Goal: Transaction & Acquisition: Purchase product/service

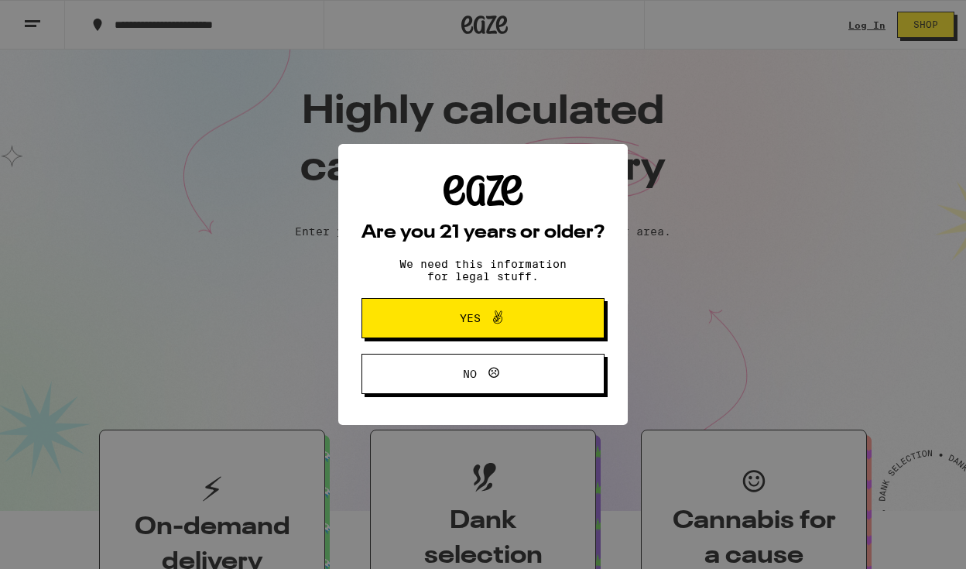
click at [426, 323] on span "Yes" at bounding box center [483, 318] width 118 height 20
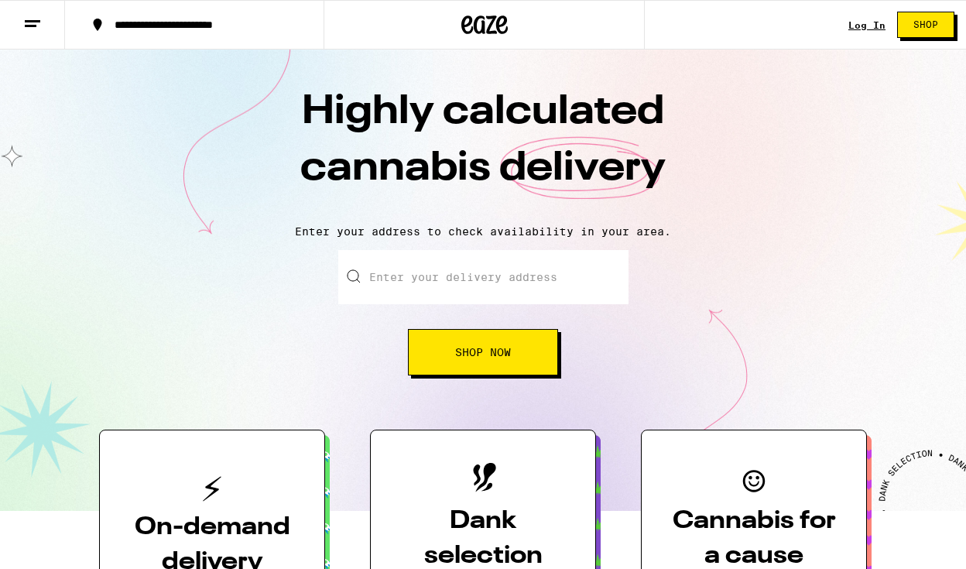
click at [862, 24] on link "Log In" at bounding box center [866, 25] width 37 height 10
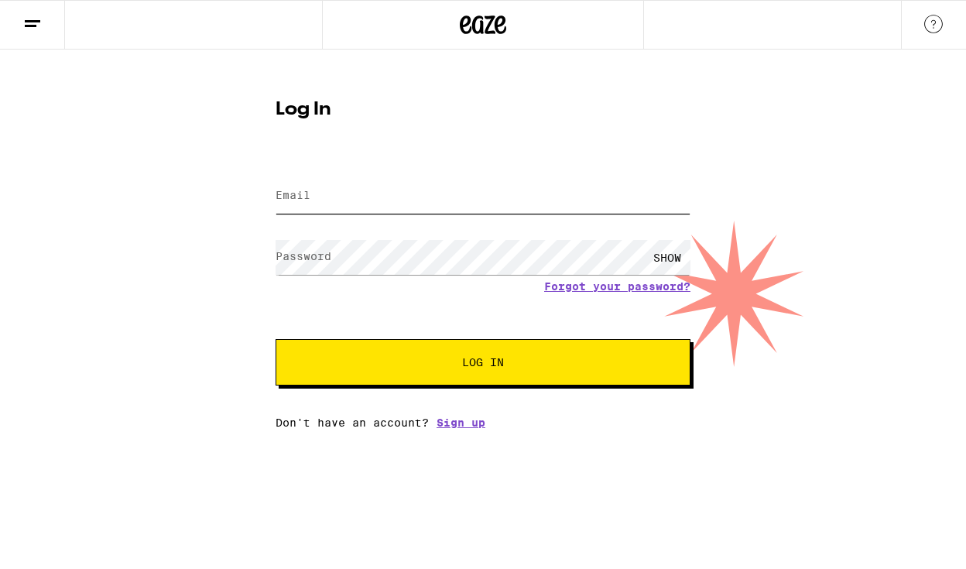
type input "[EMAIL_ADDRESS][DOMAIN_NAME]"
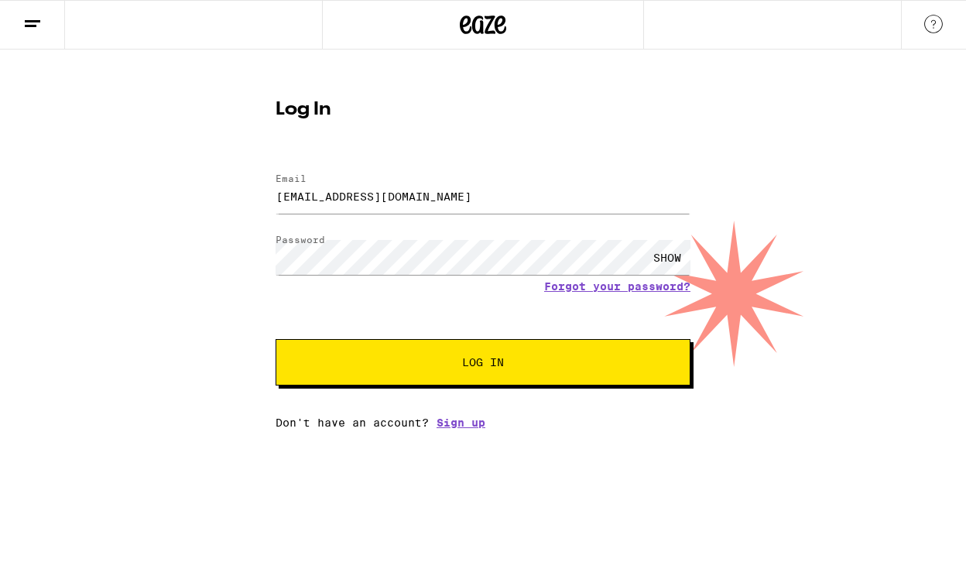
click at [410, 372] on button "Log In" at bounding box center [482, 362] width 415 height 46
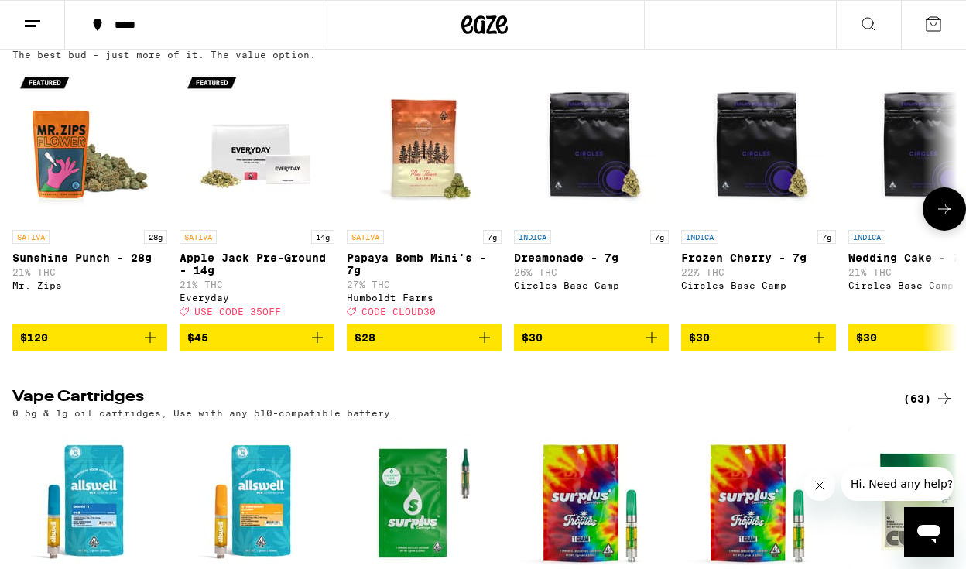
scroll to position [1932, 0]
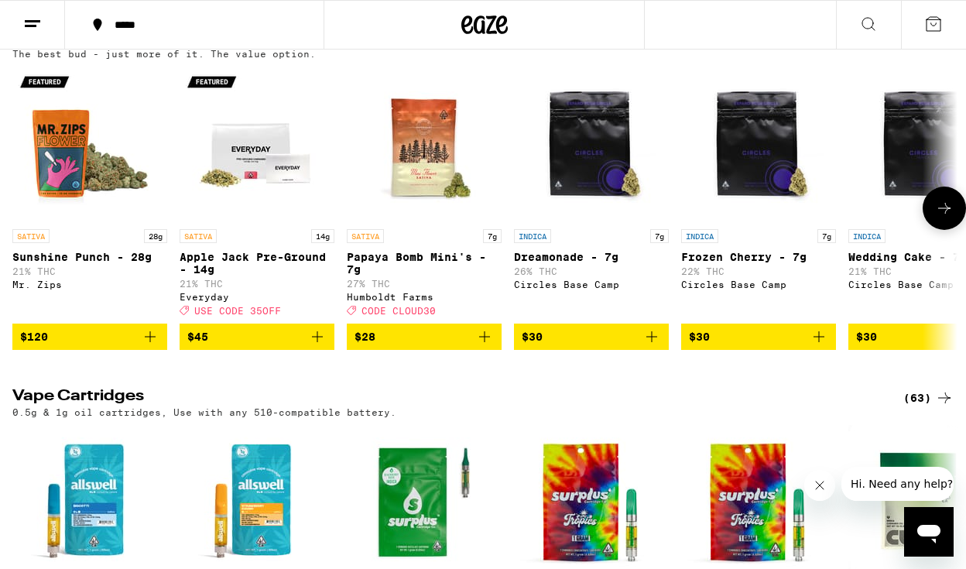
click at [317, 346] on icon "Add to bag" at bounding box center [317, 336] width 19 height 19
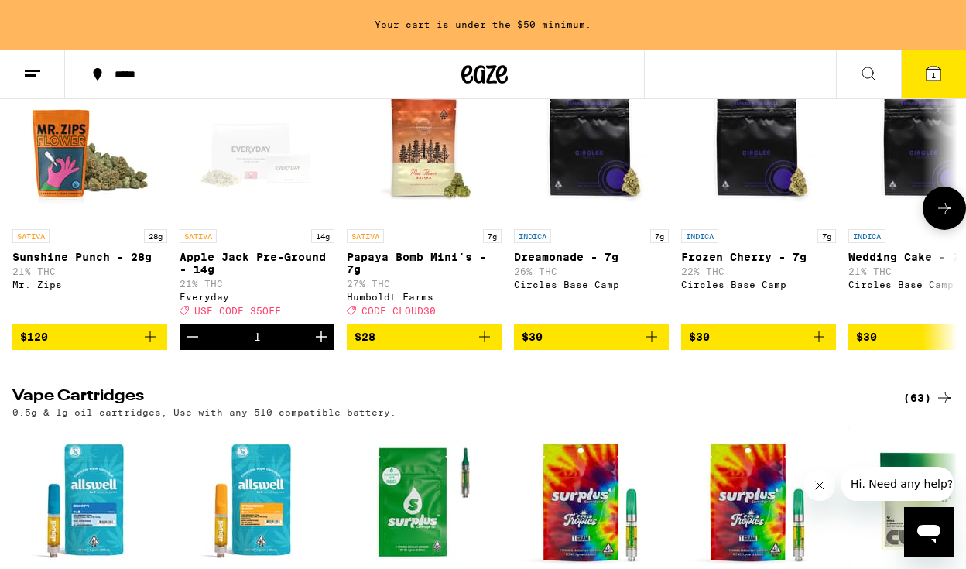
click at [317, 346] on icon "Increment" at bounding box center [321, 336] width 19 height 19
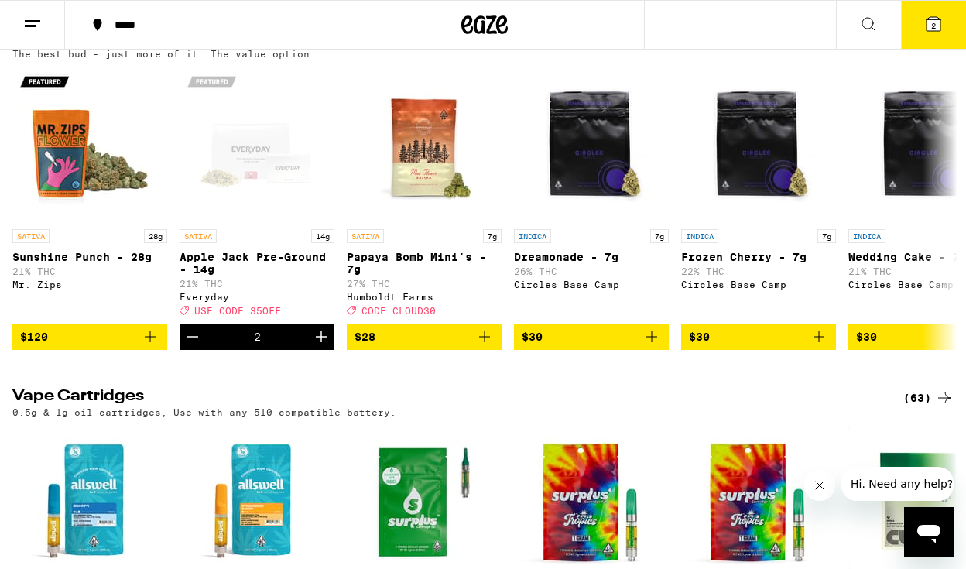
click at [939, 23] on icon at bounding box center [933, 24] width 14 height 14
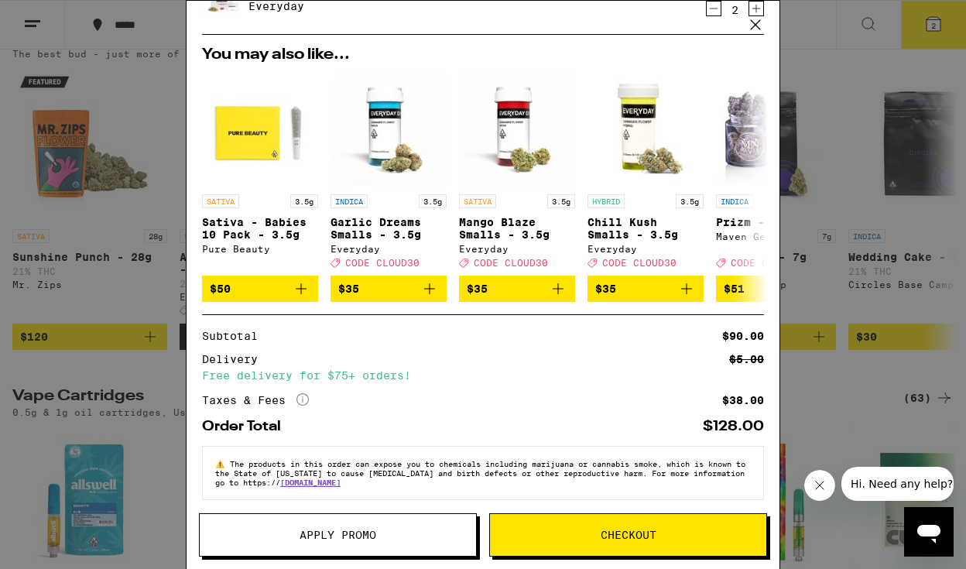
scroll to position [89, 0]
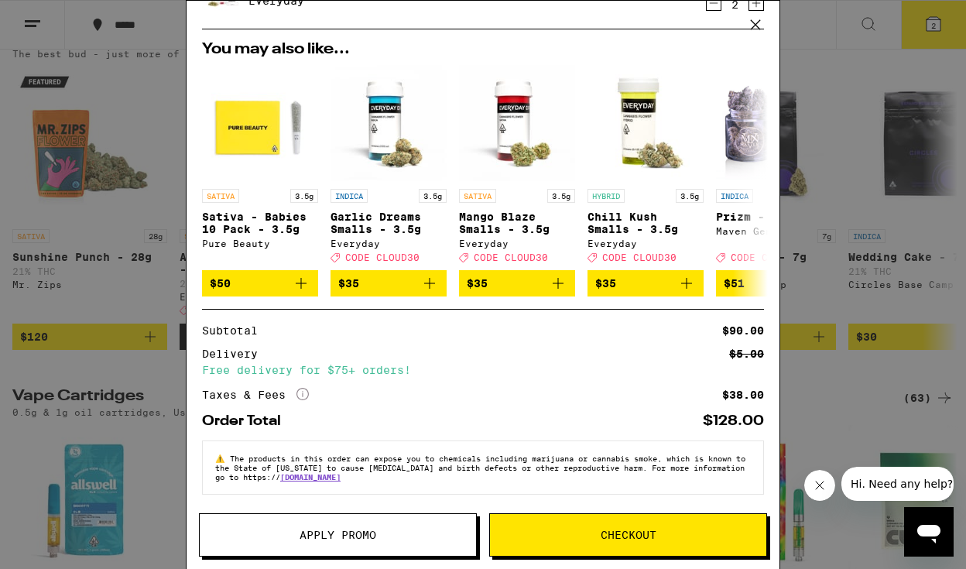
click at [361, 532] on span "Apply Promo" at bounding box center [337, 534] width 77 height 11
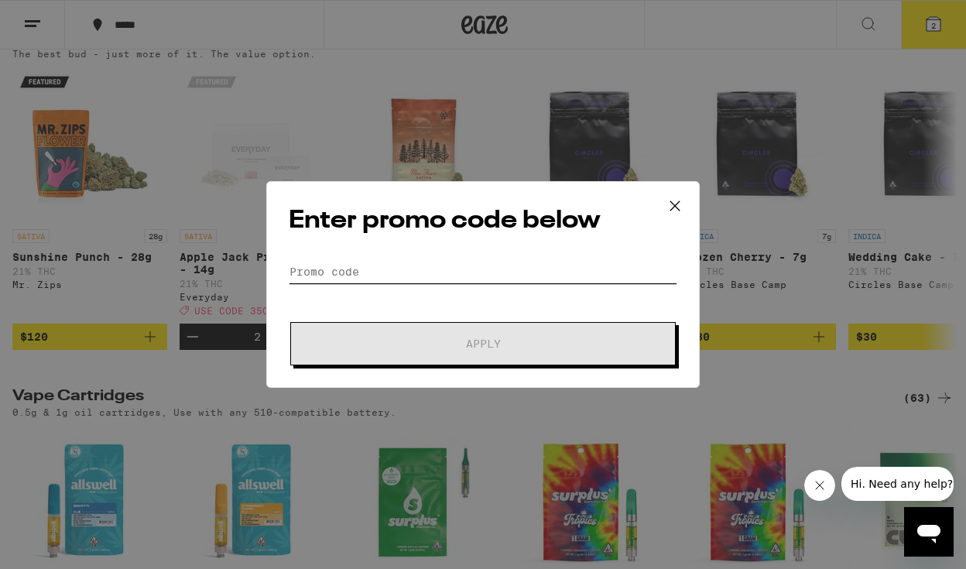
click at [402, 273] on input "Promo Code" at bounding box center [483, 271] width 388 height 23
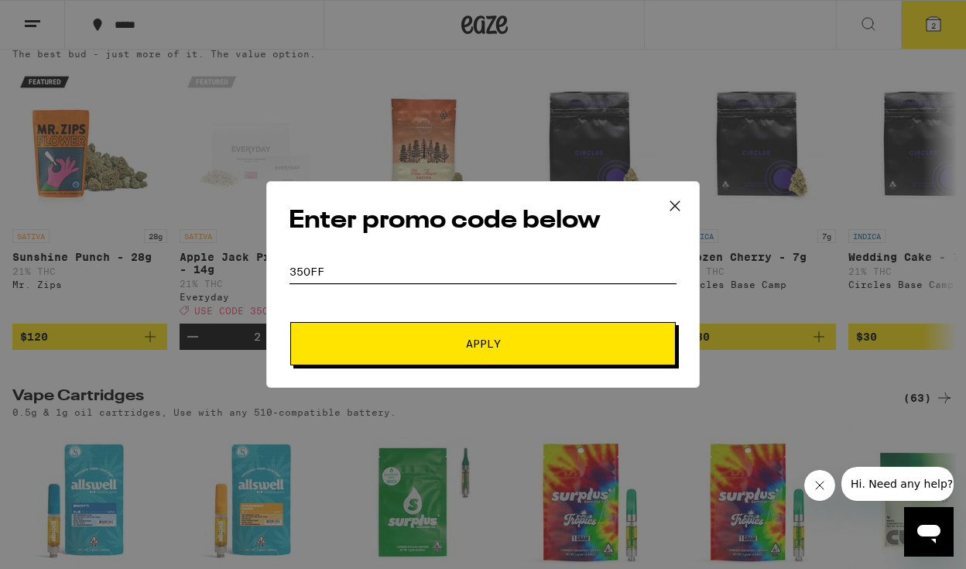
type input "35off"
click at [290, 322] on button "Apply" at bounding box center [482, 343] width 385 height 43
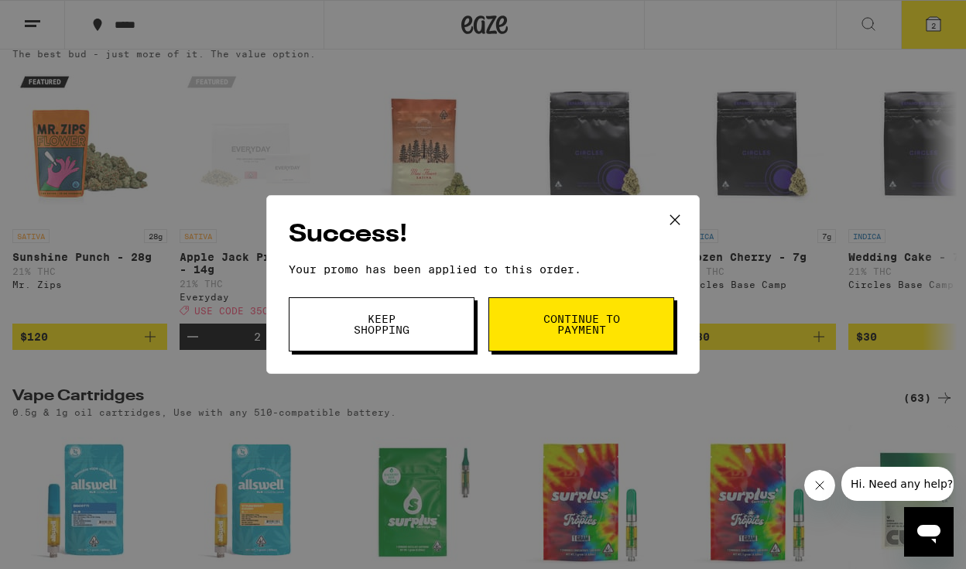
click at [557, 313] on span "Continue to payment" at bounding box center [581, 324] width 79 height 22
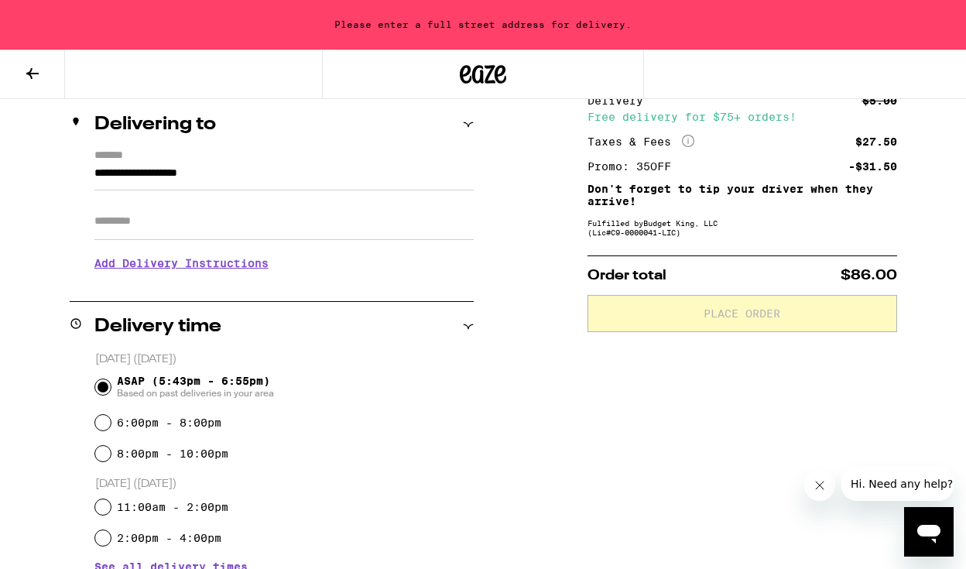
scroll to position [183, 0]
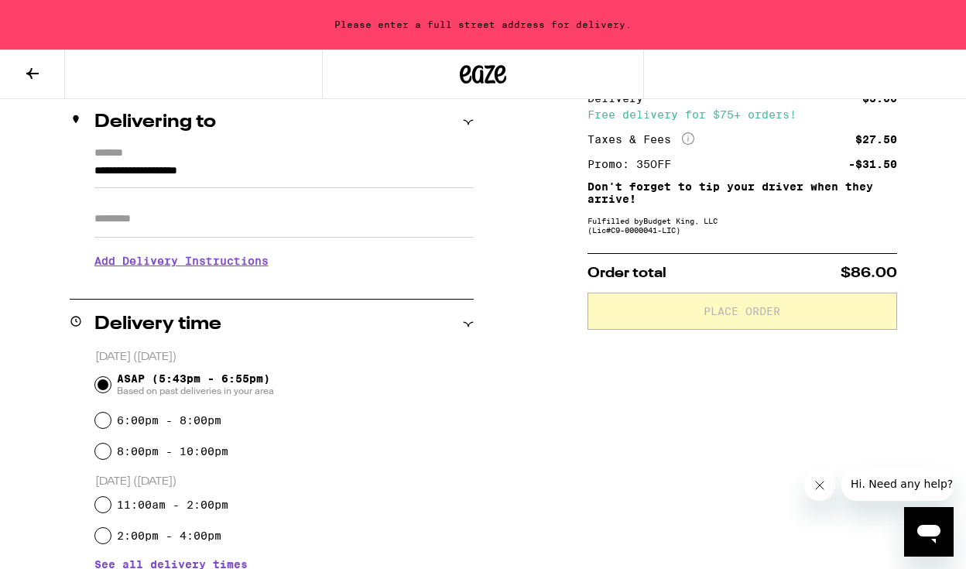
click at [238, 169] on input "**********" at bounding box center [283, 175] width 379 height 26
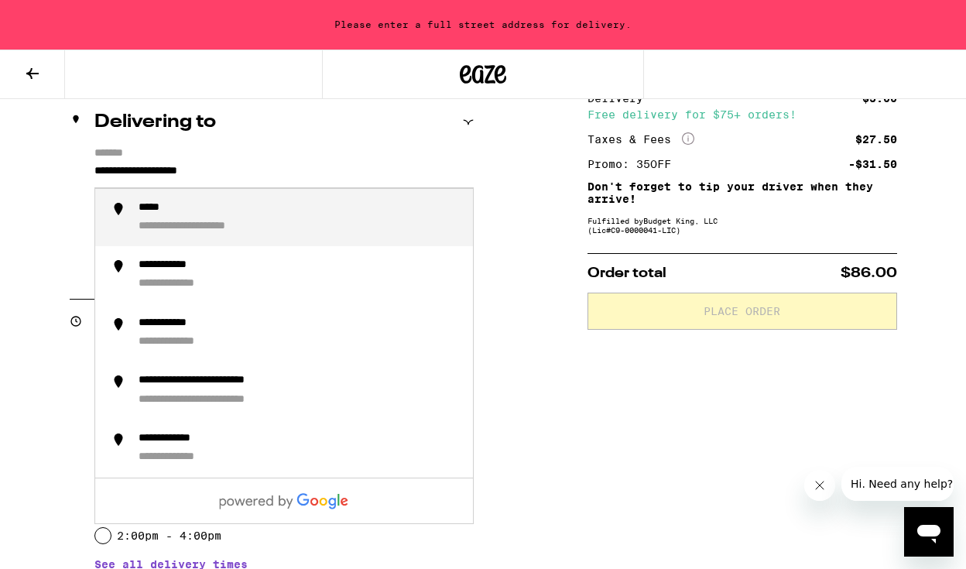
click at [253, 178] on input "**********" at bounding box center [283, 175] width 379 height 26
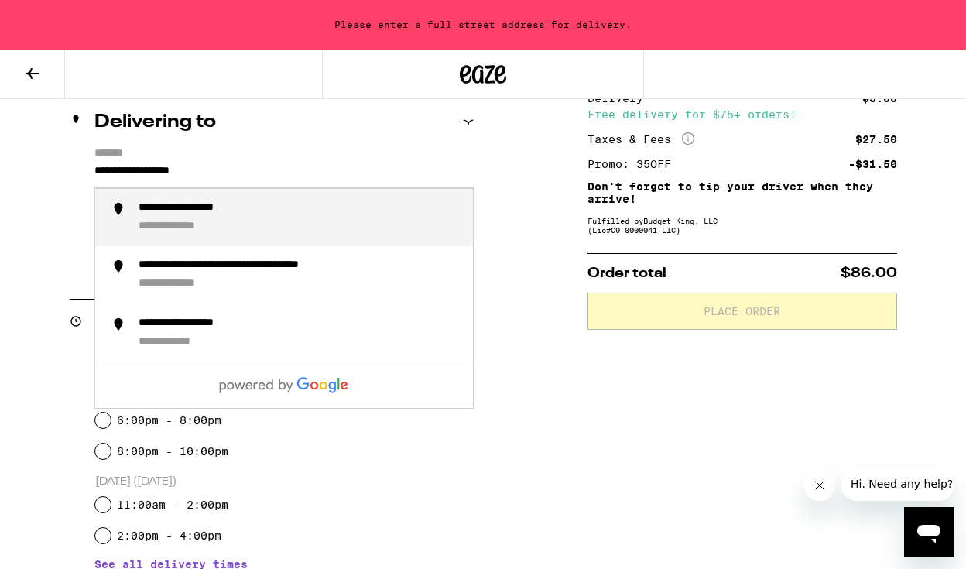
click at [232, 205] on div "**********" at bounding box center [205, 208] width 133 height 15
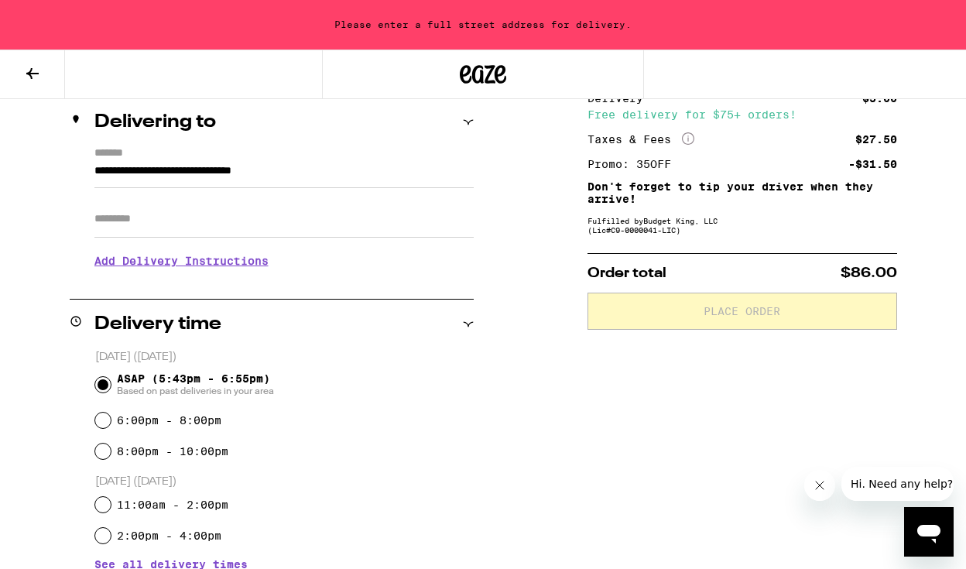
type input "**********"
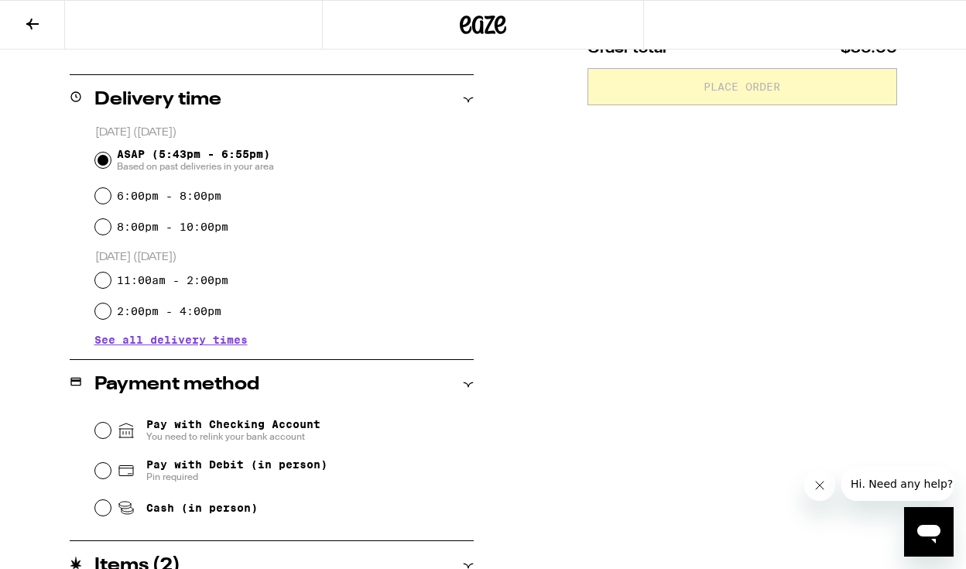
scroll to position [368, 0]
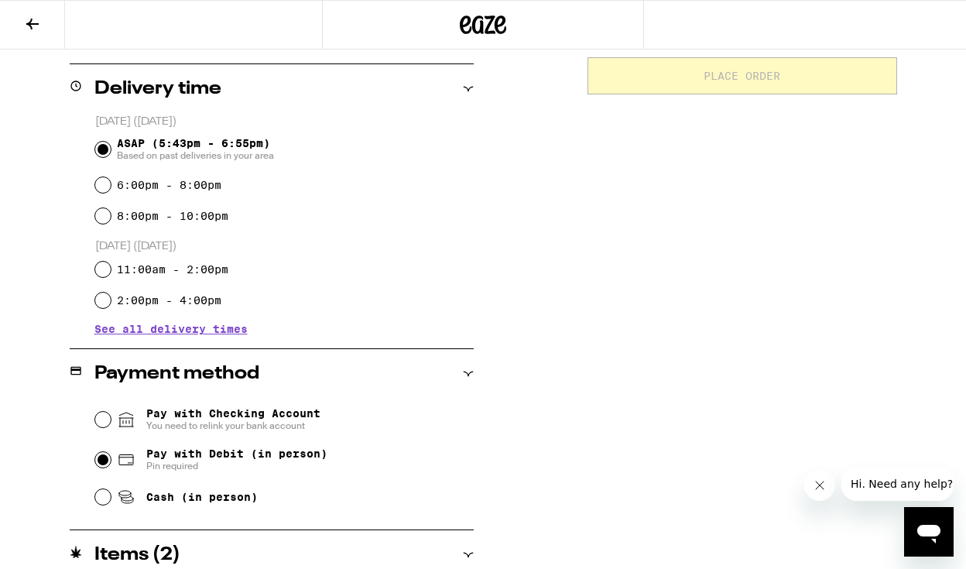
click at [107, 464] on input "Pay with Debit (in person) Pin required" at bounding box center [102, 459] width 15 height 15
radio input "true"
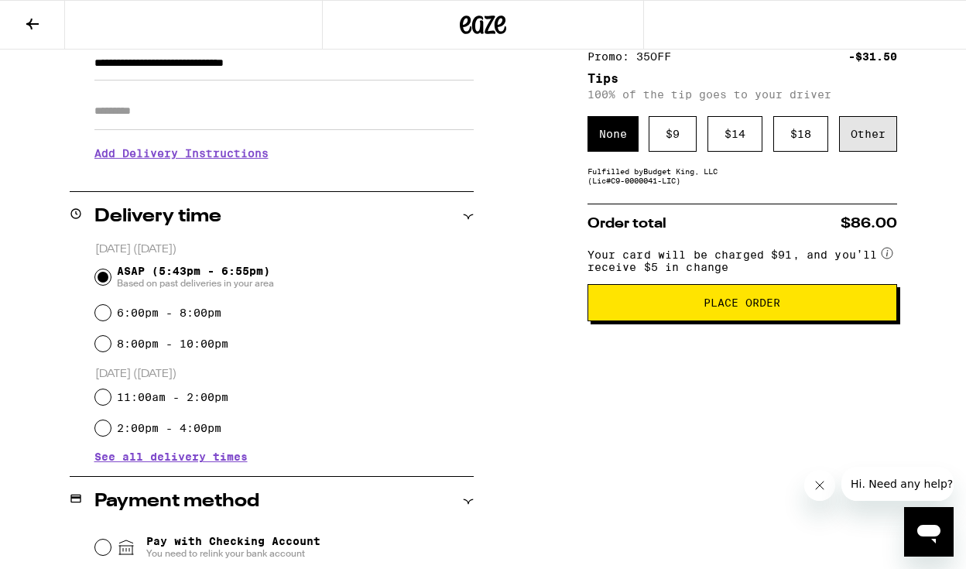
scroll to position [239, 0]
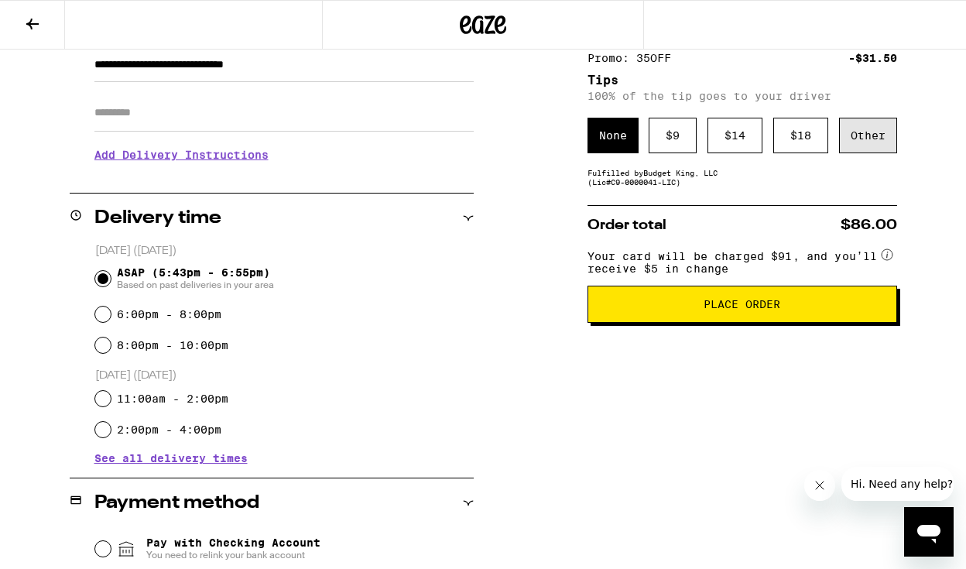
click at [865, 141] on div "Other" at bounding box center [868, 136] width 58 height 36
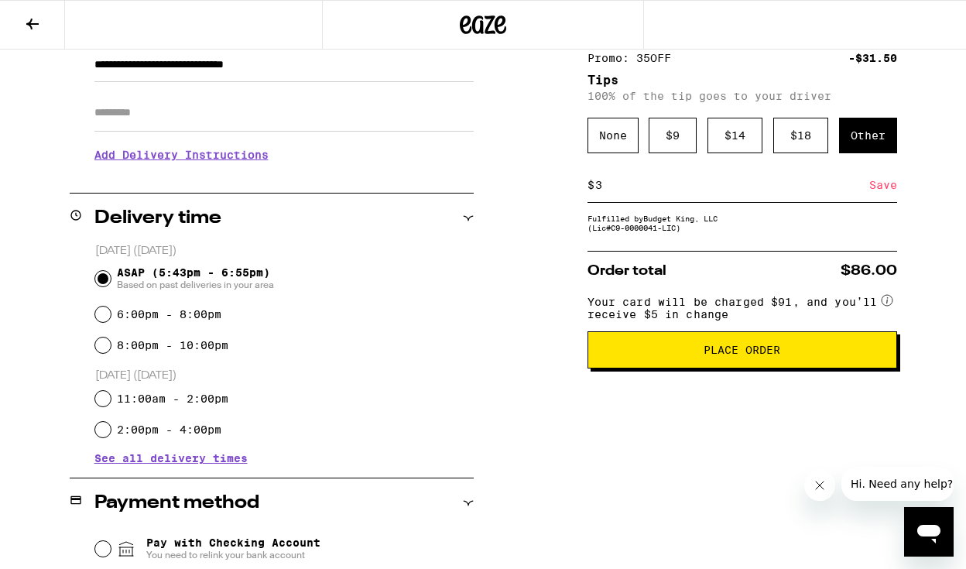
type input "3"
click at [872, 189] on div "Save" at bounding box center [883, 185] width 28 height 34
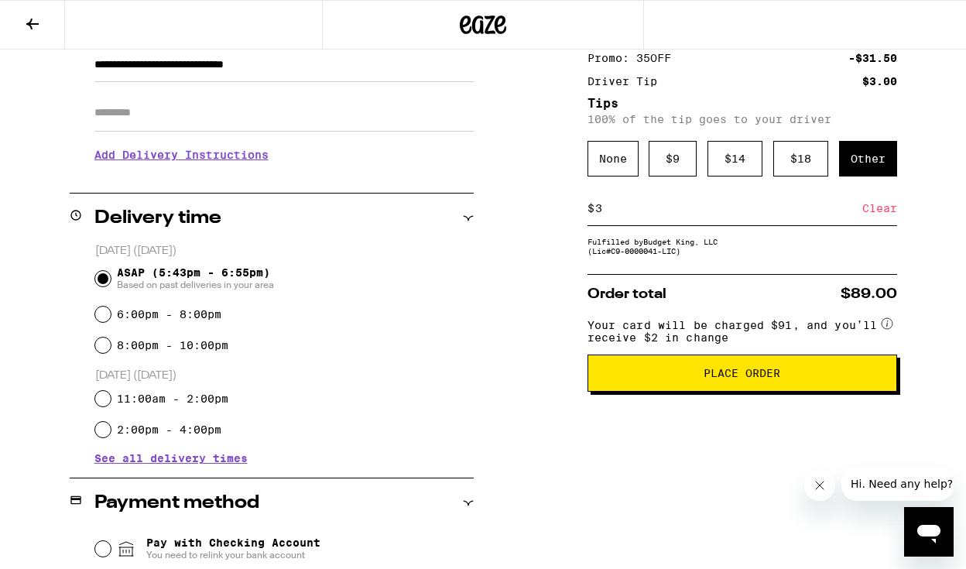
click at [652, 210] on input "3" at bounding box center [728, 208] width 268 height 14
click at [872, 219] on div "Clear" at bounding box center [879, 208] width 35 height 34
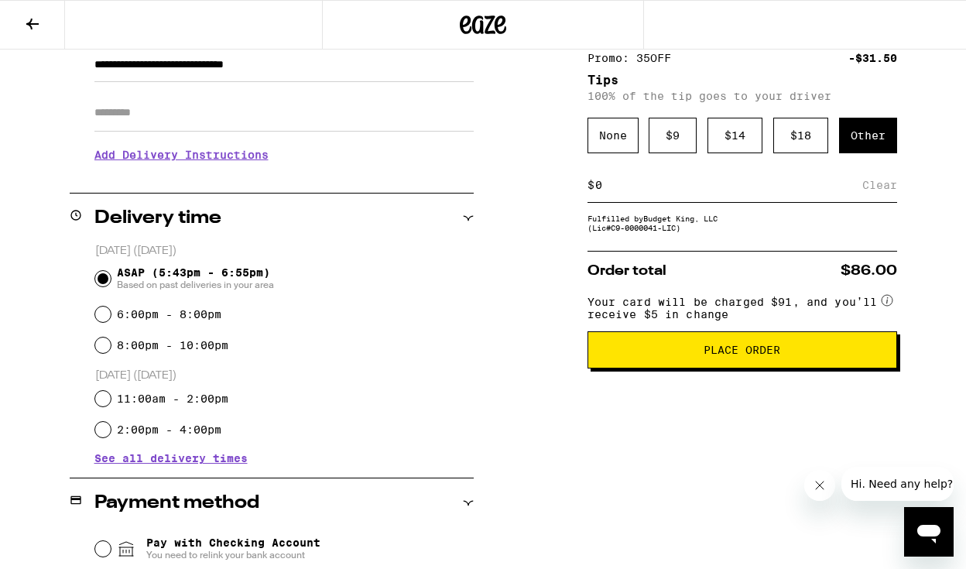
click at [891, 306] on circle at bounding box center [886, 300] width 11 height 11
click at [886, 306] on circle at bounding box center [886, 300] width 11 height 11
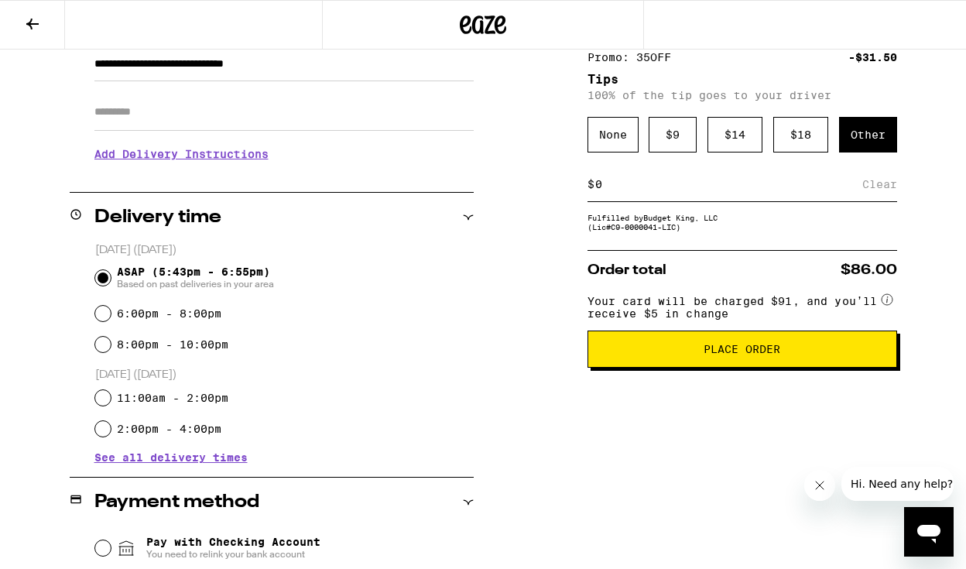
scroll to position [245, 0]
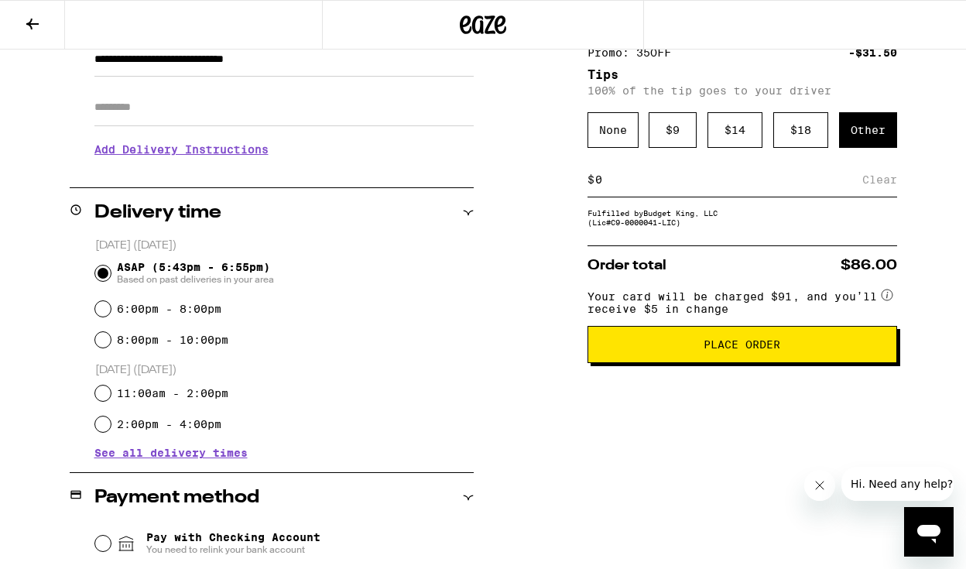
drag, startPoint x: 610, startPoint y: 193, endPoint x: 624, endPoint y: 183, distance: 16.7
click at [624, 183] on input at bounding box center [728, 180] width 268 height 14
click at [618, 183] on input at bounding box center [728, 180] width 268 height 14
type input "3"
click at [877, 183] on div "Save" at bounding box center [883, 180] width 28 height 34
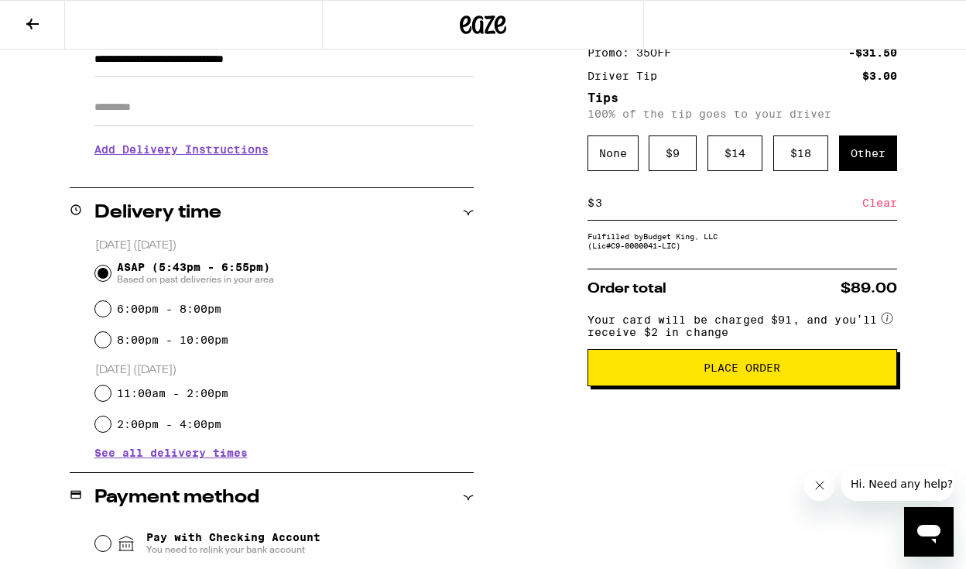
click at [874, 209] on div "Clear" at bounding box center [879, 203] width 35 height 34
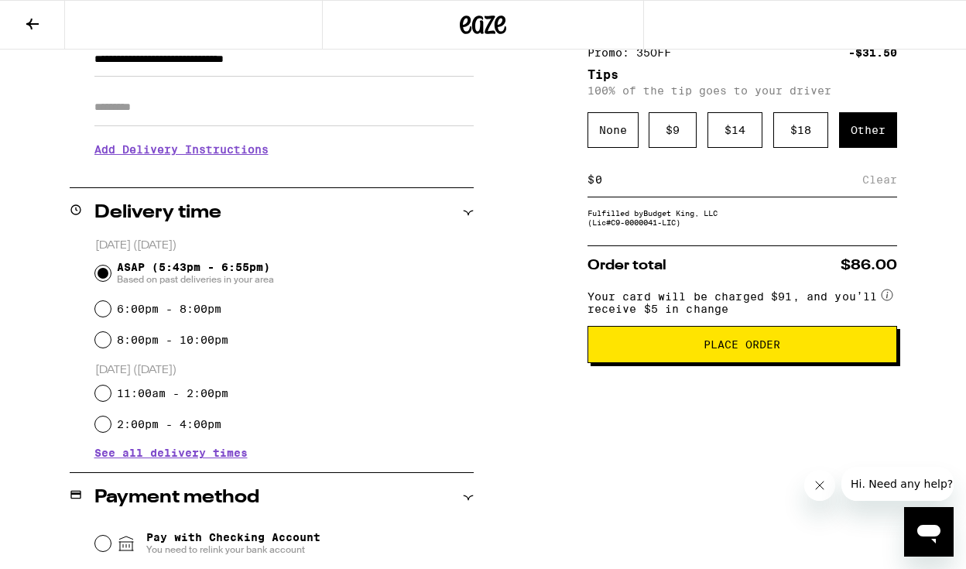
click at [747, 350] on span "Place Order" at bounding box center [741, 344] width 77 height 11
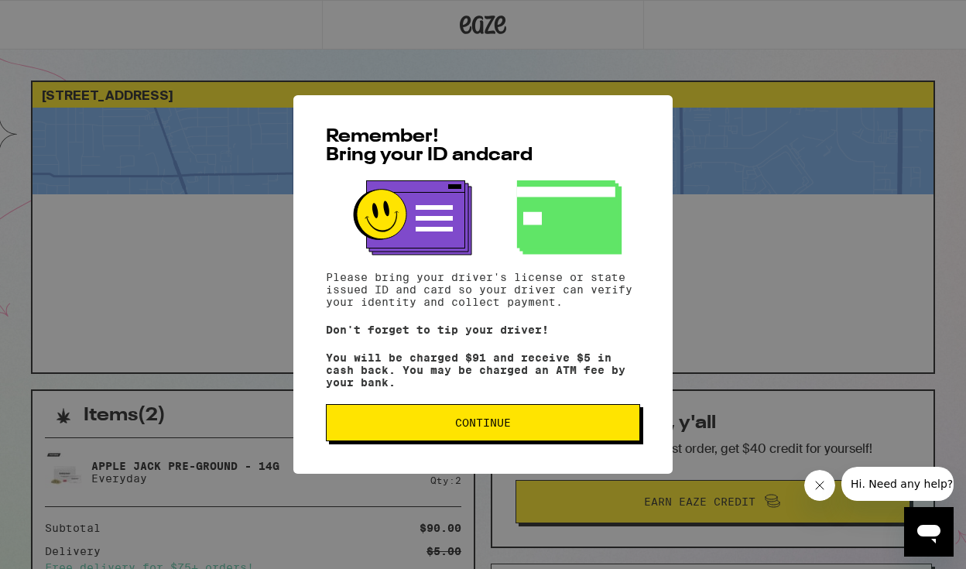
click at [572, 426] on span "Continue" at bounding box center [483, 422] width 288 height 11
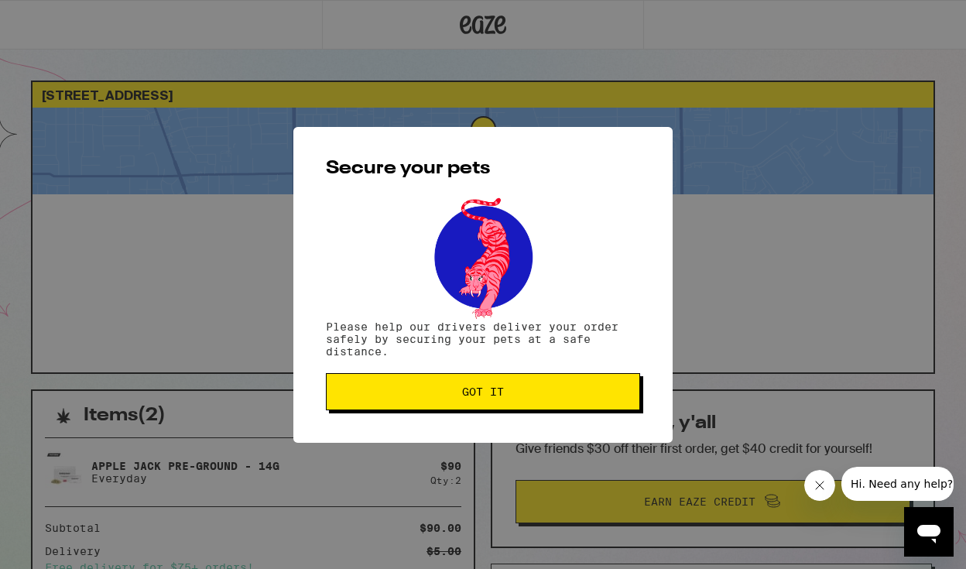
click at [549, 408] on button "Got it" at bounding box center [483, 391] width 314 height 37
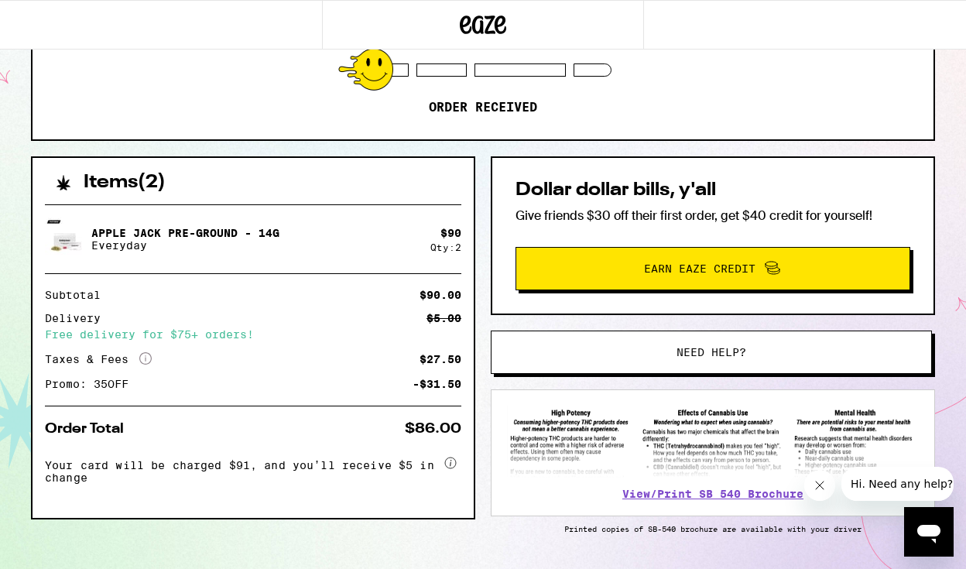
scroll to position [279, 0]
